Goal: Check status: Check status

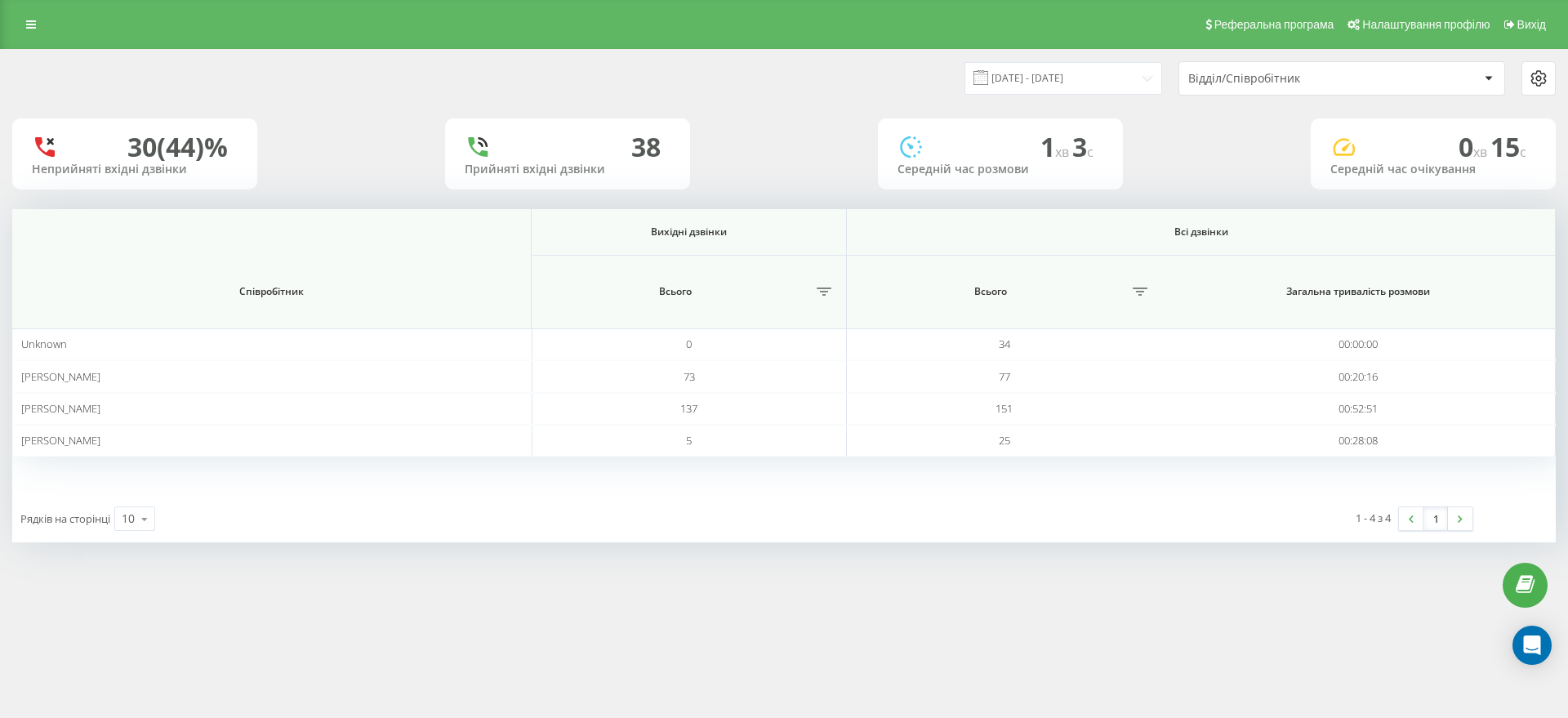
click at [1313, 77] on div "Відділ/Співробітник" at bounding box center [1286, 79] width 195 height 14
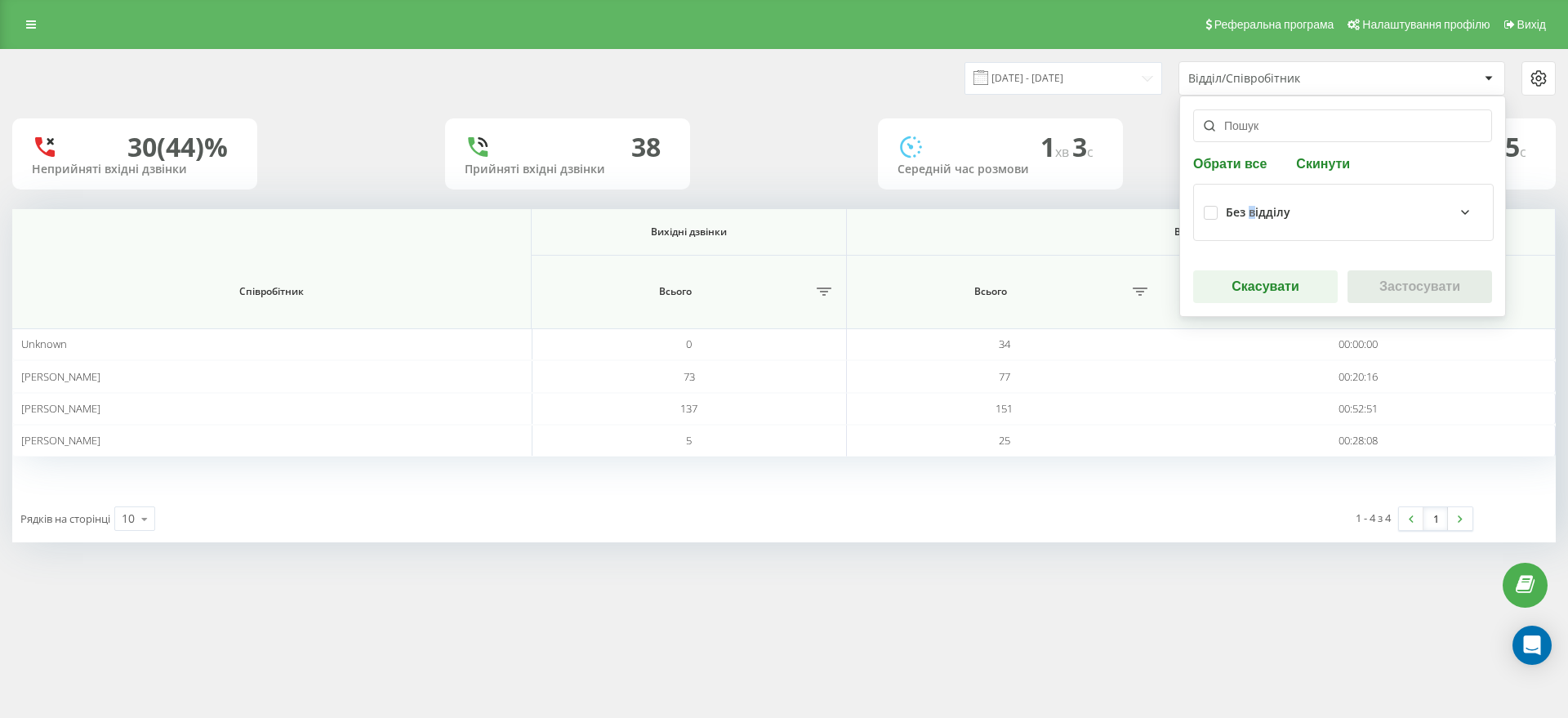
click at [1256, 214] on div "Без відділу" at bounding box center [1258, 213] width 65 height 14
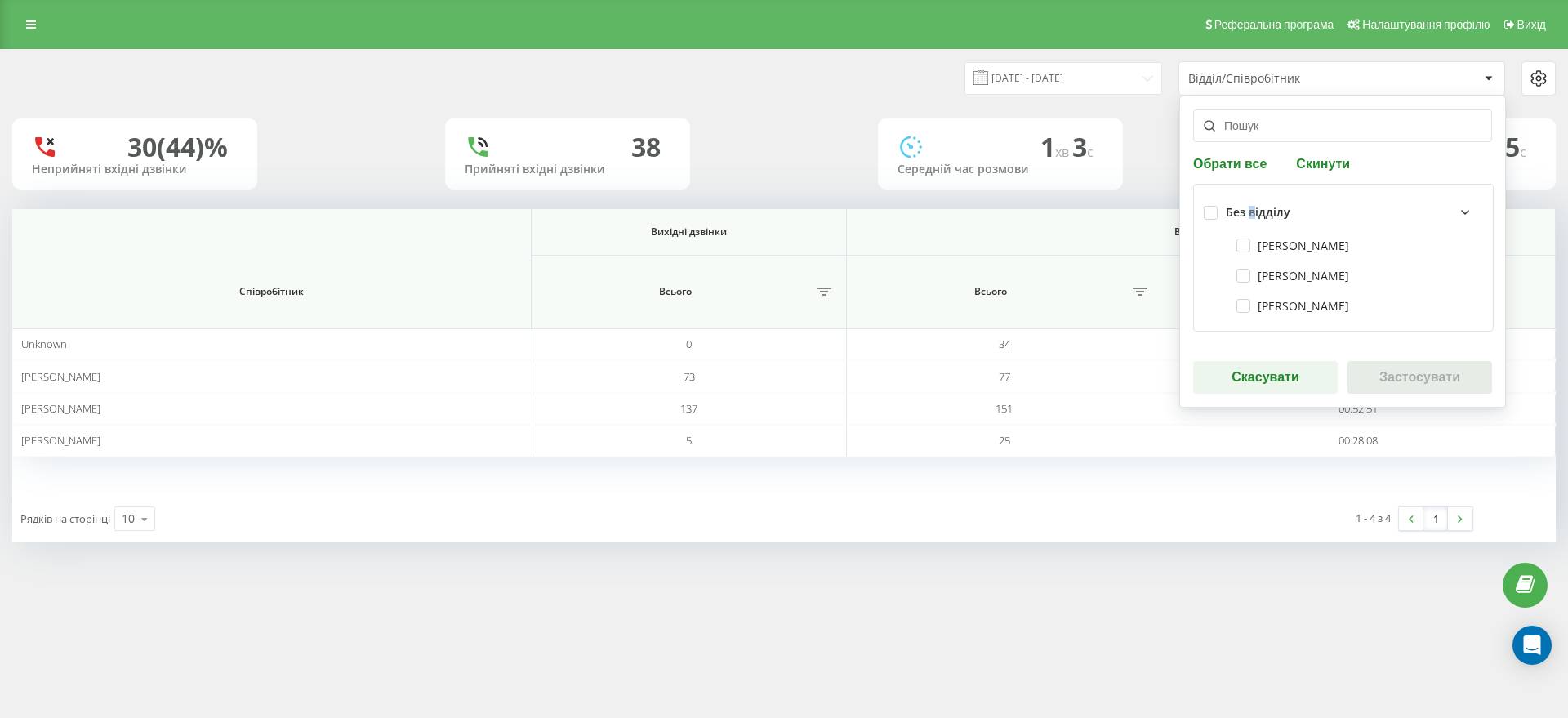
click at [1265, 255] on div "[PERSON_NAME]" at bounding box center [1343, 245] width 279 height 30
click at [1268, 274] on label "[PERSON_NAME]" at bounding box center [1293, 275] width 113 height 14
checkbox input "true"
click at [1278, 237] on div "[PERSON_NAME]" at bounding box center [1343, 245] width 279 height 30
click at [1276, 248] on label "[PERSON_NAME]" at bounding box center [1293, 245] width 113 height 14
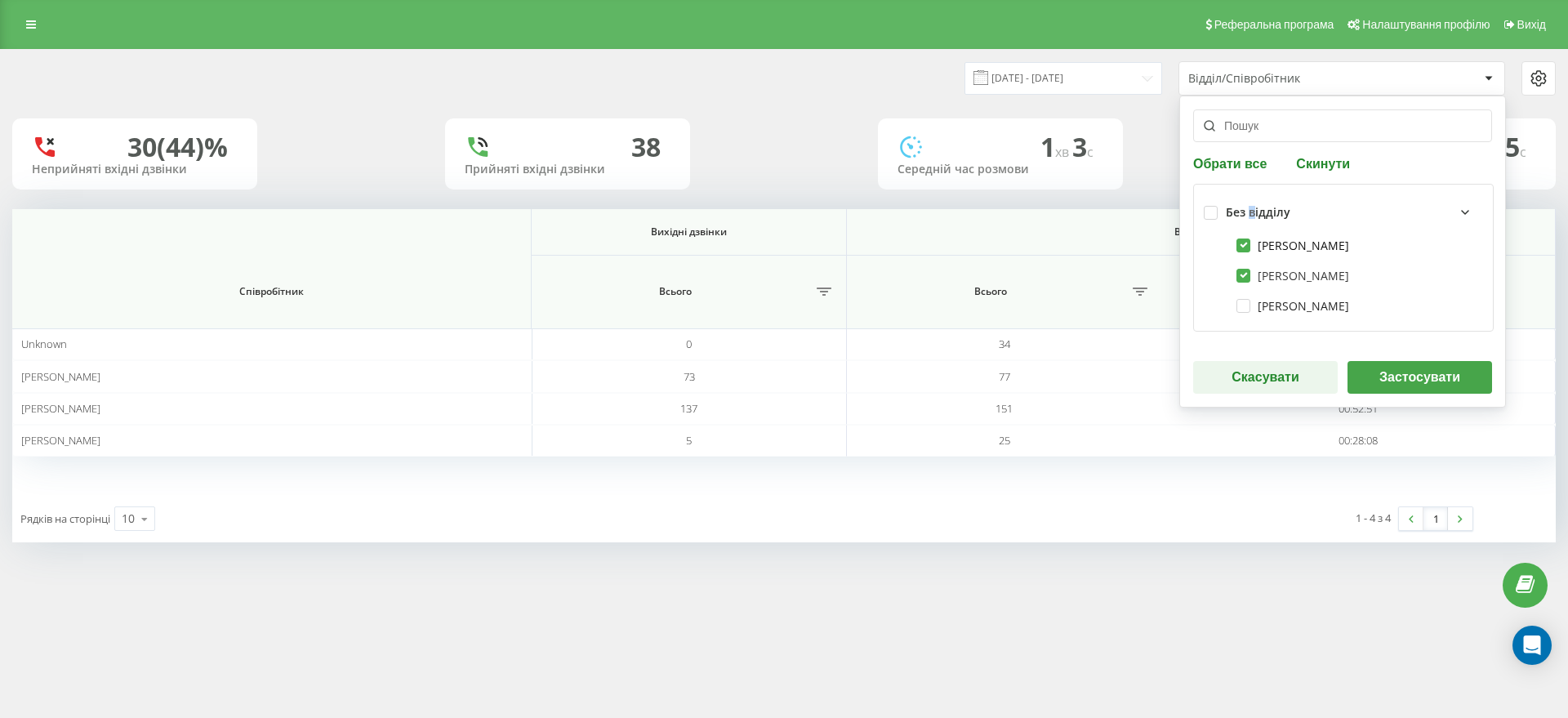
checkbox input "true"
click at [1271, 317] on div "[PERSON_NAME]" at bounding box center [1343, 306] width 279 height 30
click at [1308, 314] on div "[PERSON_NAME]" at bounding box center [1343, 306] width 279 height 30
click at [1324, 307] on label "[PERSON_NAME]" at bounding box center [1293, 306] width 113 height 14
checkbox input "true"
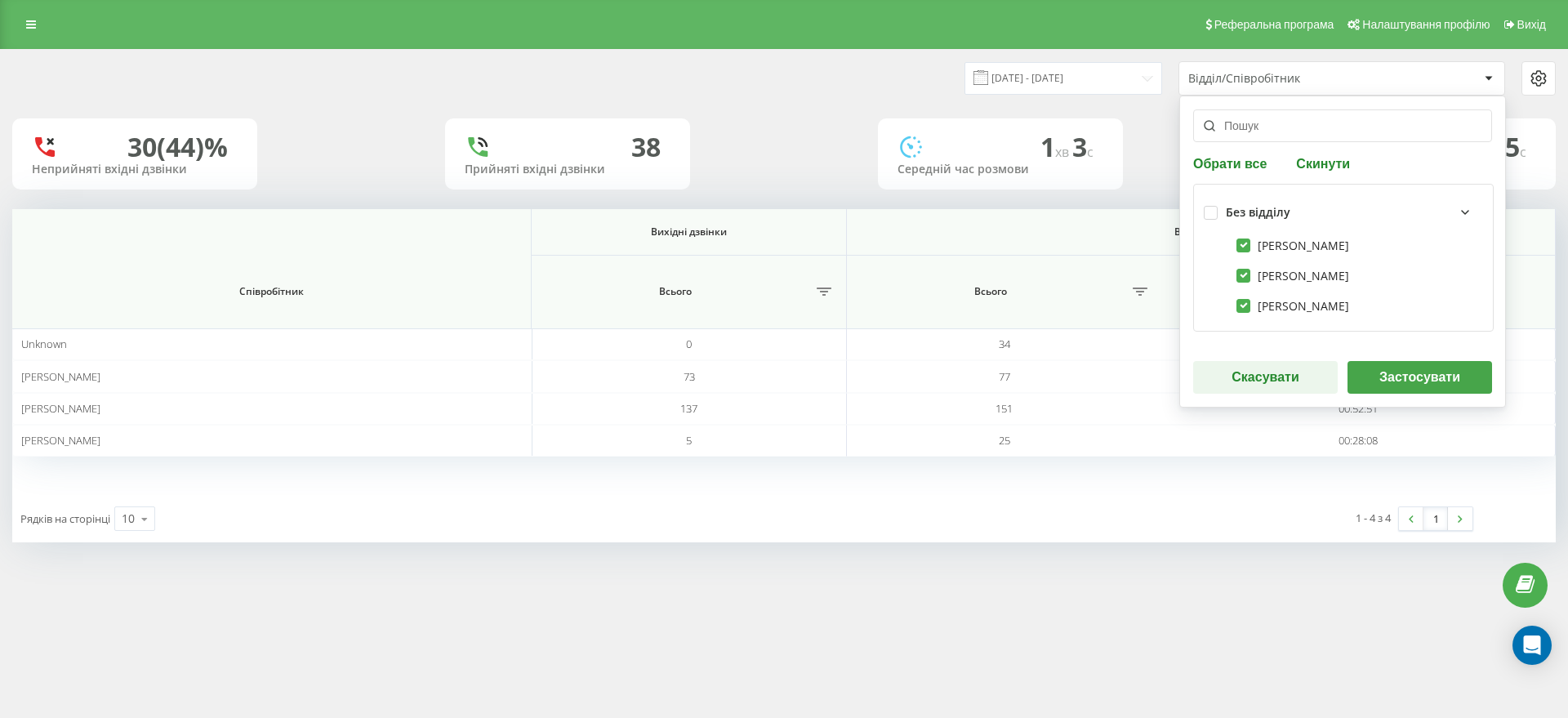
click at [1390, 360] on div "Обрати все Скинути Без відділу [PERSON_NAME] [PERSON_NAME] [PERSON_NAME] Застос…" at bounding box center [1342, 252] width 326 height 312
click at [1398, 373] on button "Застосувати" at bounding box center [1419, 377] width 145 height 32
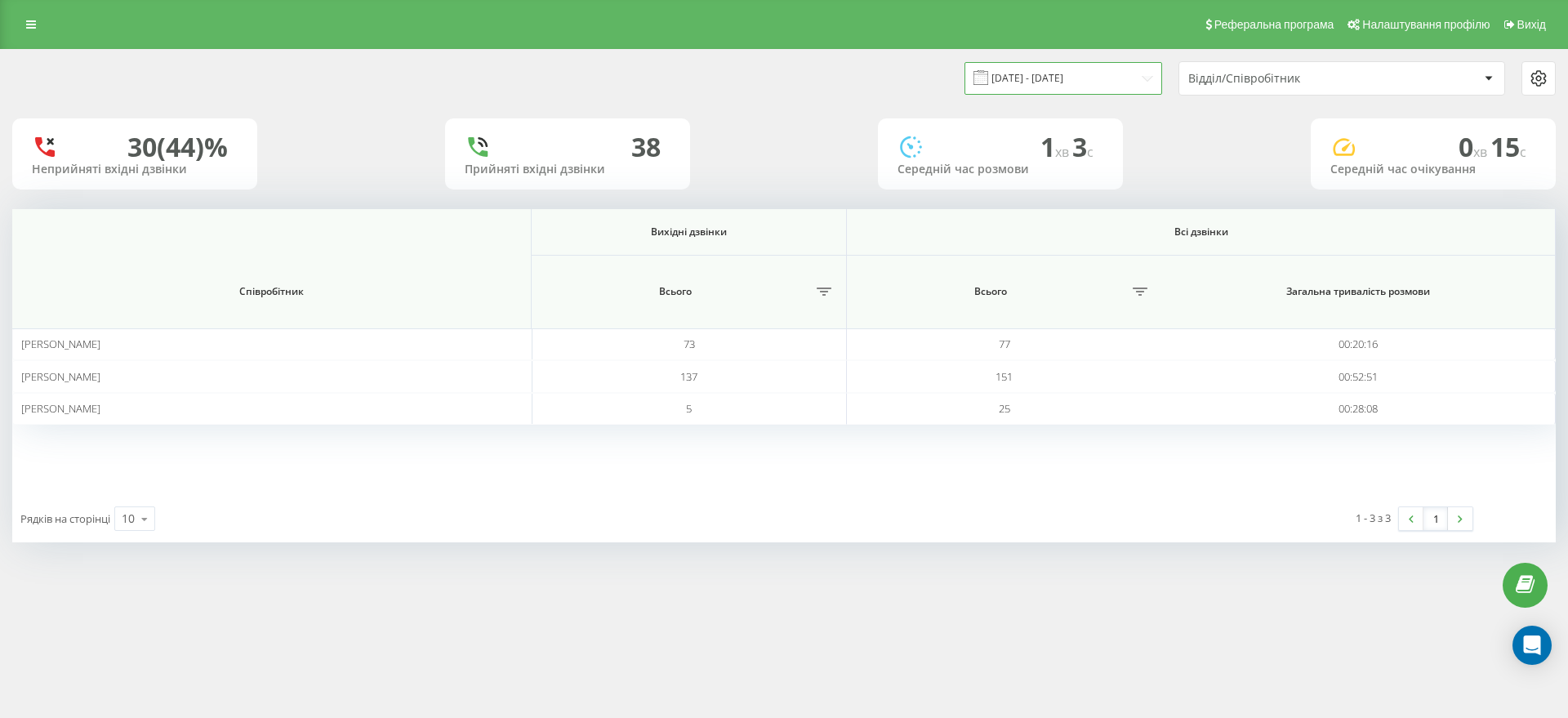
click at [1109, 76] on input "[DATE] - [DATE]" at bounding box center [1063, 78] width 198 height 32
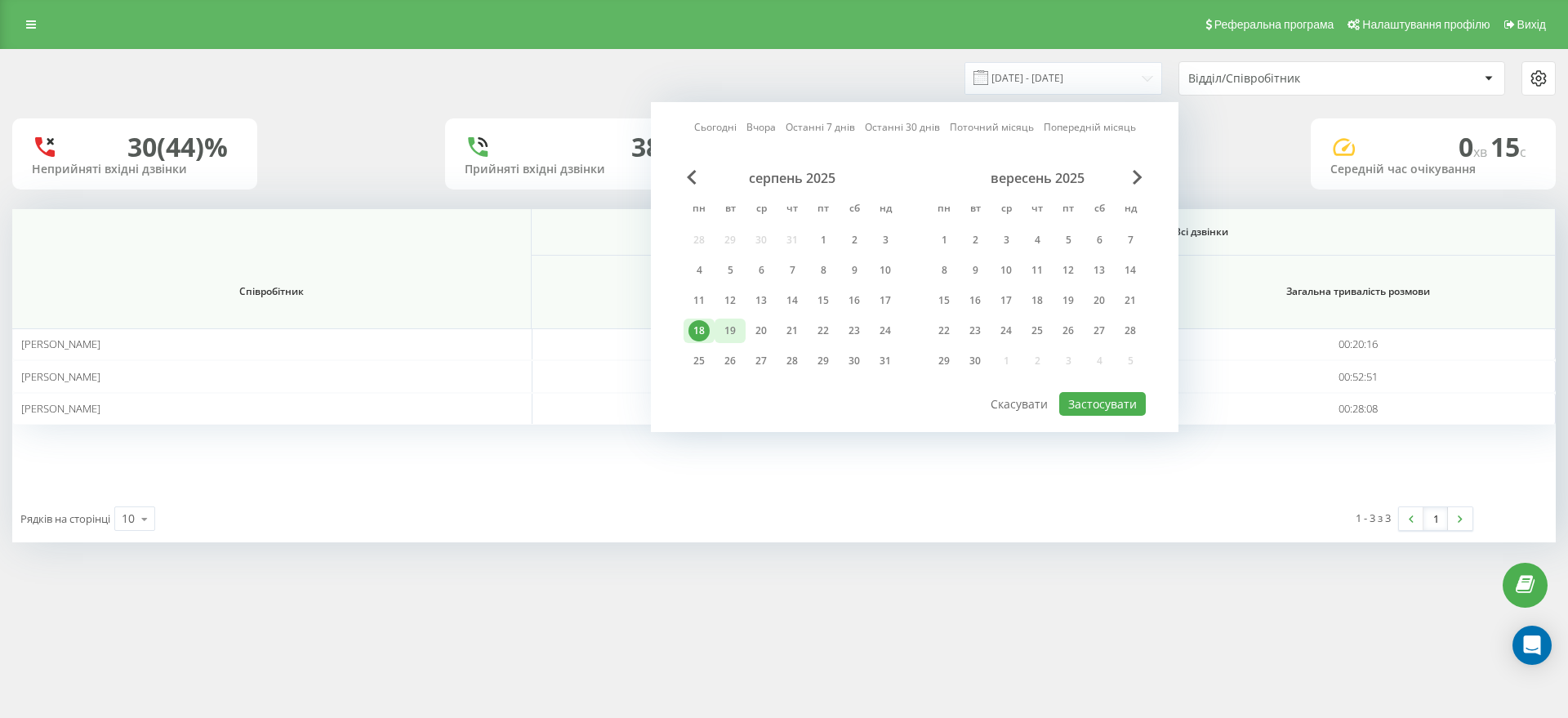
click at [732, 336] on div "19" at bounding box center [730, 331] width 22 height 22
click at [1113, 403] on button "Застосувати" at bounding box center [1102, 404] width 86 height 24
type input "[DATE] - [DATE]"
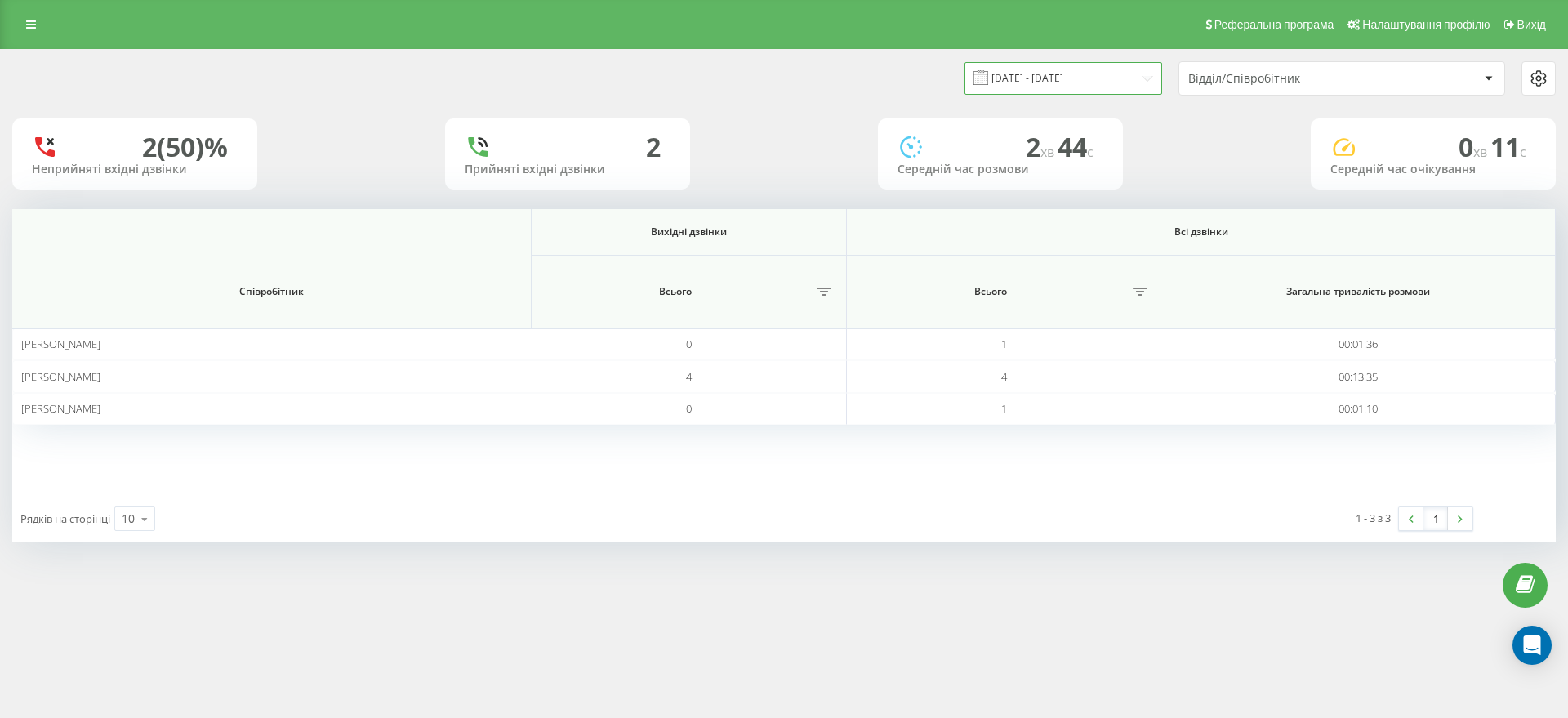
click at [1085, 83] on input "[DATE] - [DATE]" at bounding box center [1063, 78] width 198 height 32
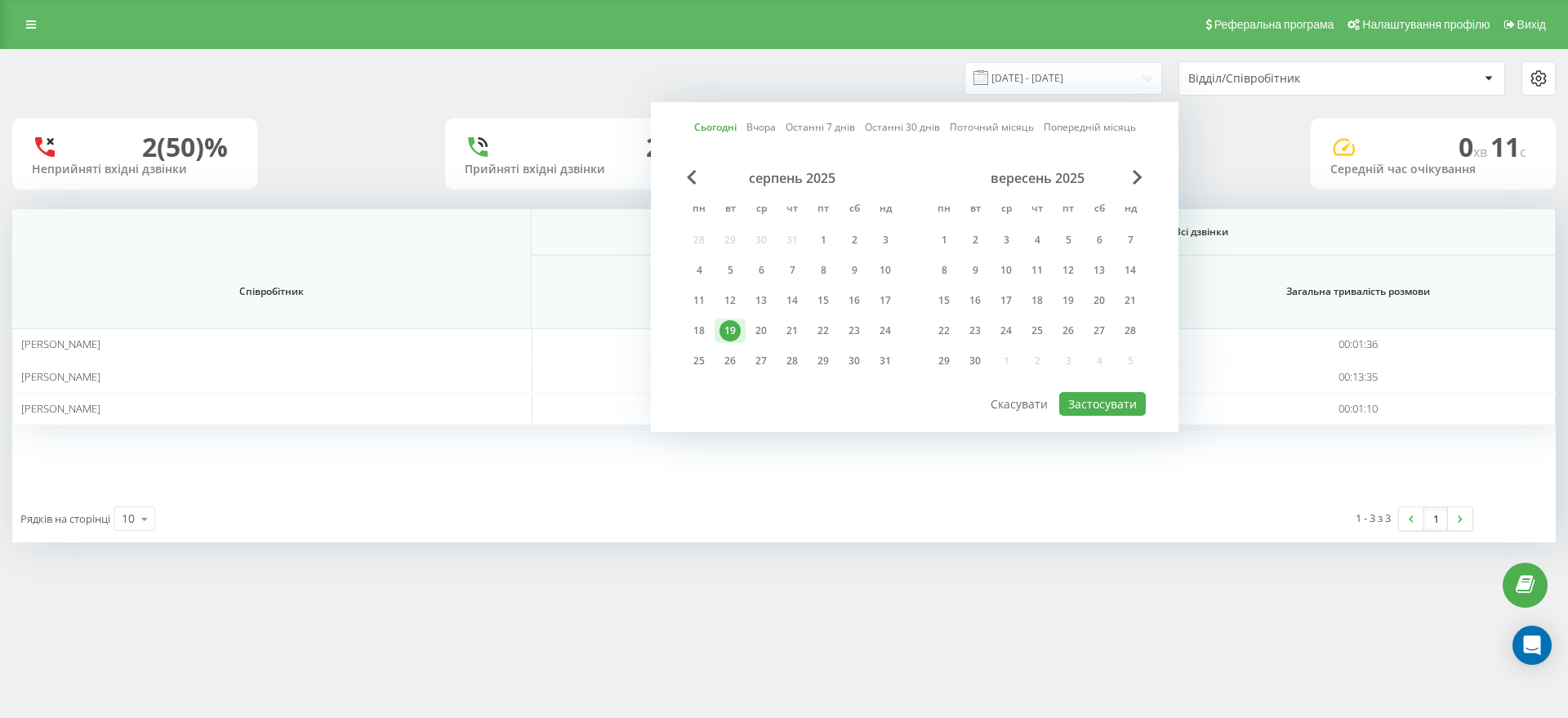
click at [836, 577] on div "Реферальна програма Налаштування профілю Вихід [DATE] - [DATE] Сьогодні Вчора О…" at bounding box center [784, 359] width 1568 height 718
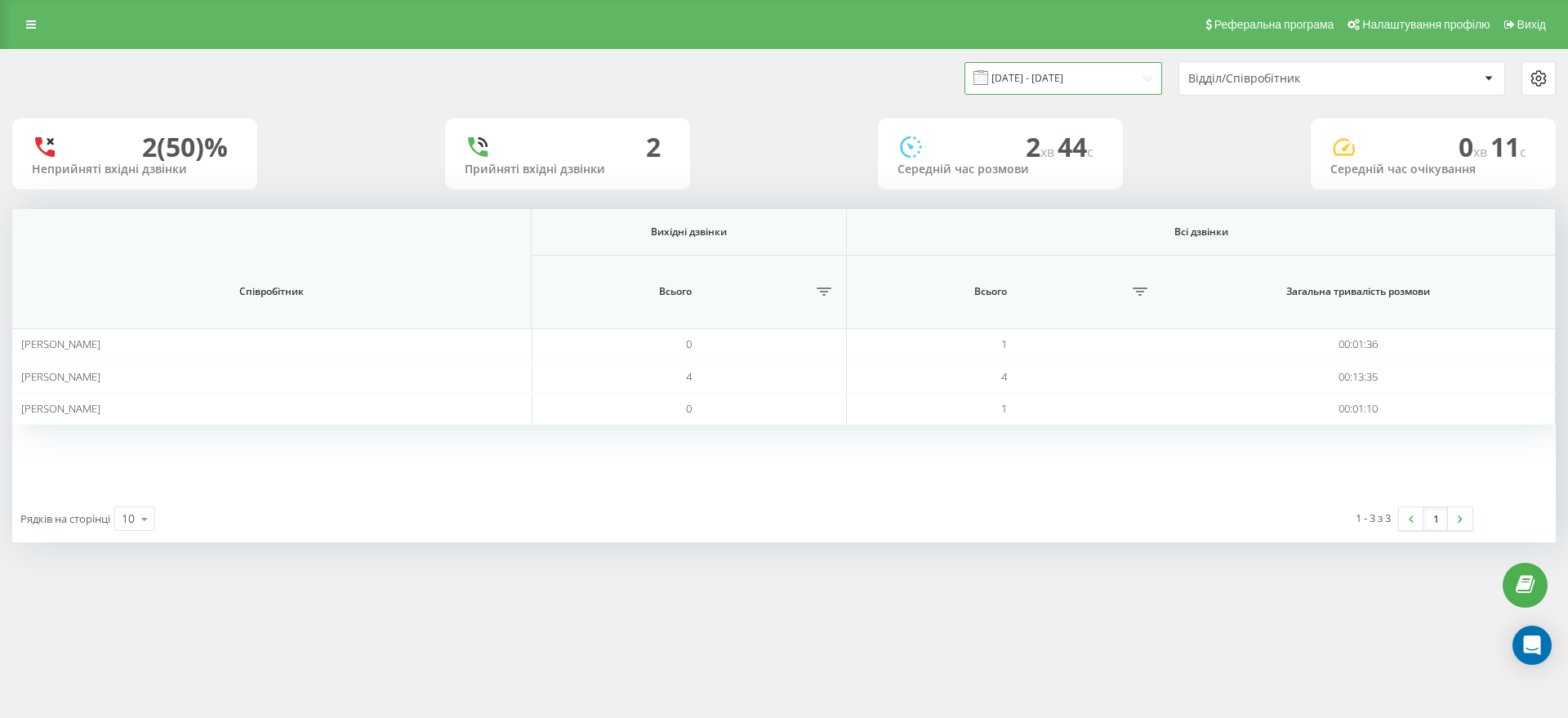
click at [1102, 71] on input "[DATE] - [DATE]" at bounding box center [1063, 78] width 198 height 32
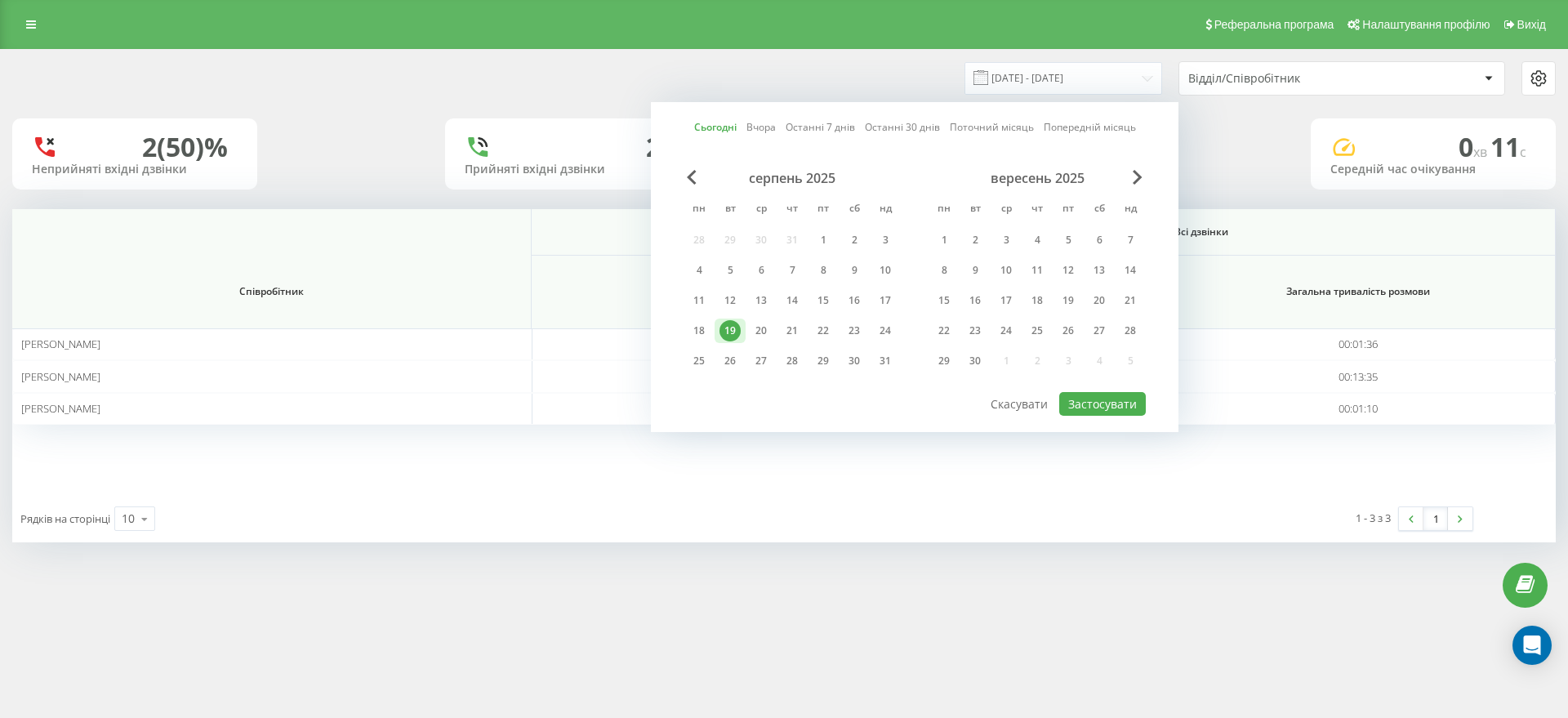
click at [986, 455] on div "Вихідні дзвінки Всі дзвінки Співробітник Всього Всього Загальна тривалість розм…" at bounding box center [784, 352] width 1543 height 286
